Goal: Find specific page/section: Find specific page/section

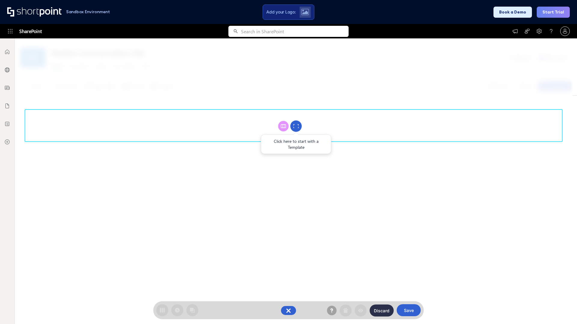
click at [296, 126] on circle at bounding box center [295, 126] width 11 height 11
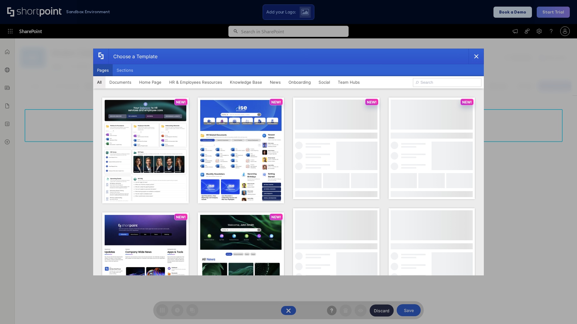
click at [103, 70] on button "Pages" at bounding box center [103, 70] width 20 height 12
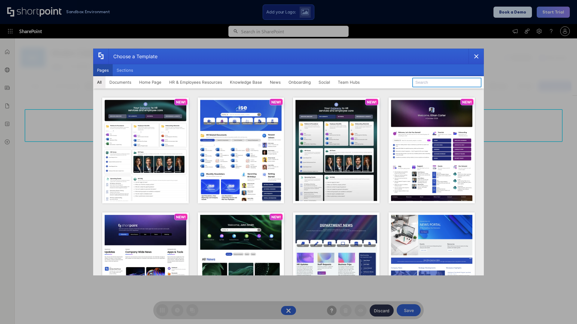
type input "News Portal 6"
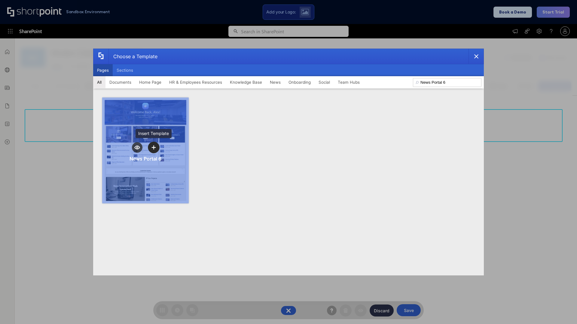
click at [153, 147] on icon "template selector" at bounding box center [153, 147] width 4 height 4
